Goal: Task Accomplishment & Management: Manage account settings

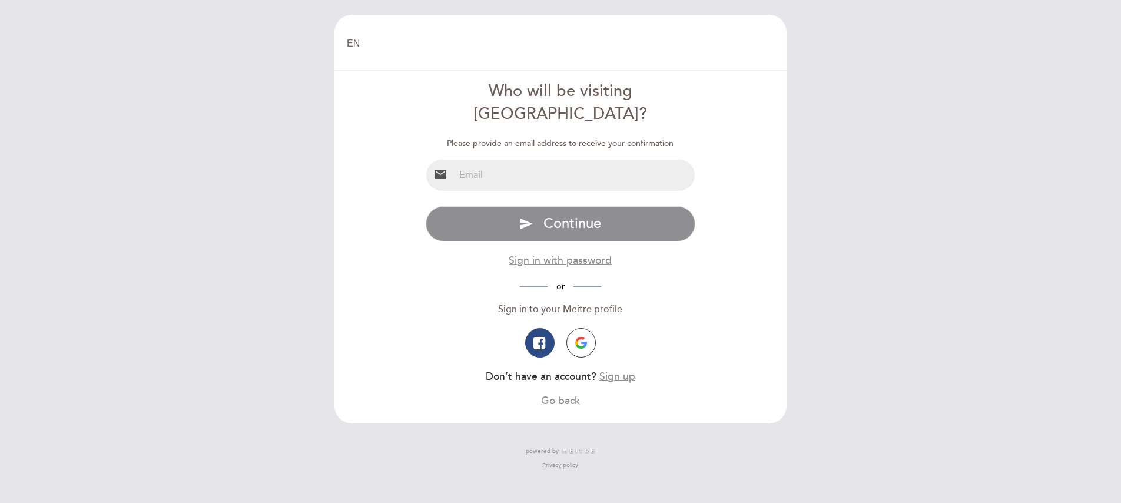
click at [479, 160] on input "email" at bounding box center [575, 175] width 241 height 31
type input "[EMAIL_ADDRESS][DOMAIN_NAME]"
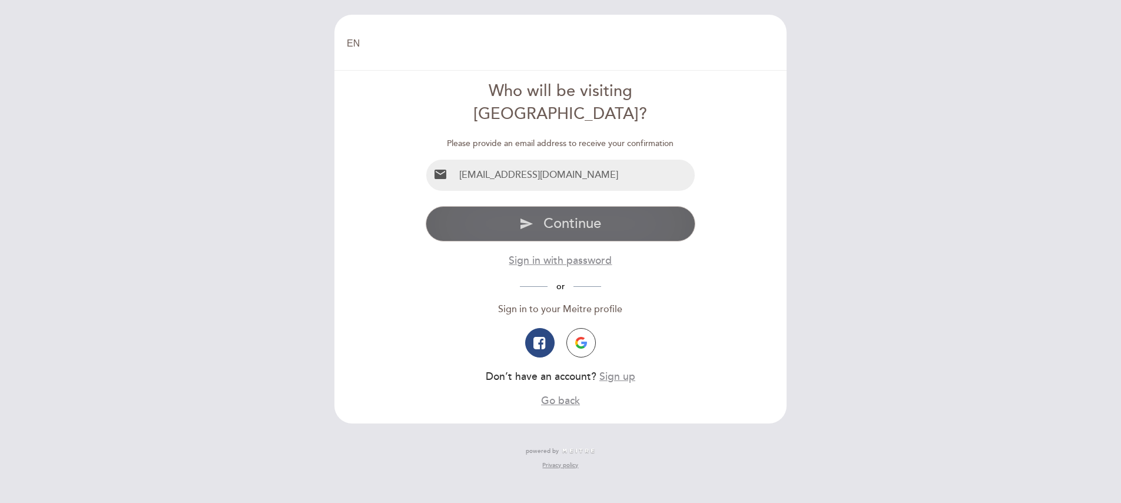
click at [562, 215] on span "Continue" at bounding box center [572, 223] width 58 height 17
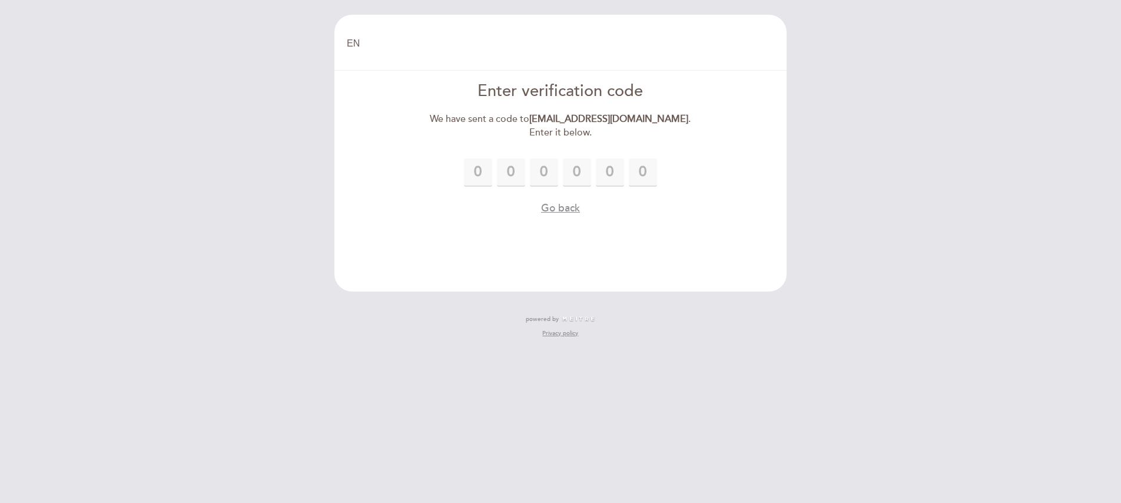
type input "6"
type input "7"
type input "6"
type input "0"
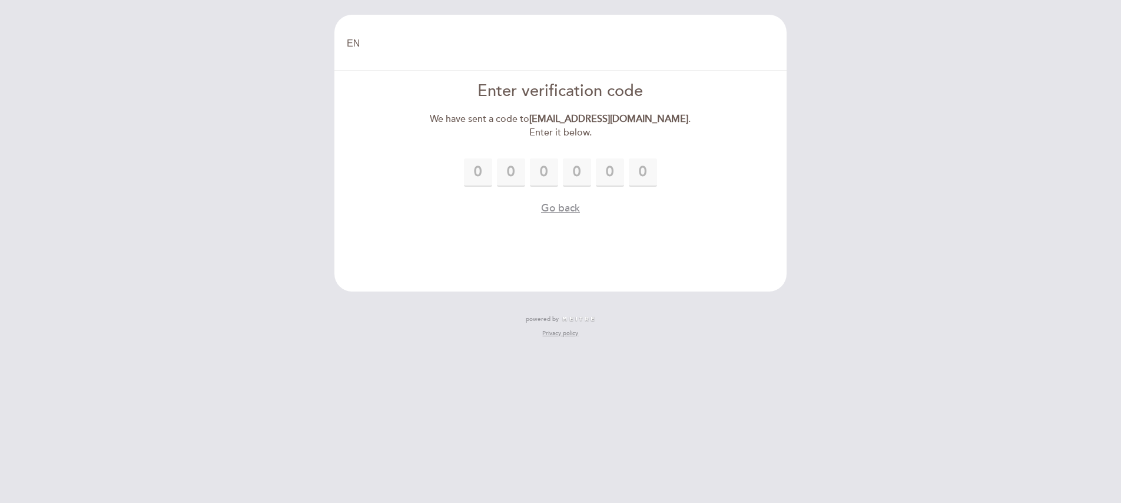
type input "1"
